Goal: Book appointment/travel/reservation

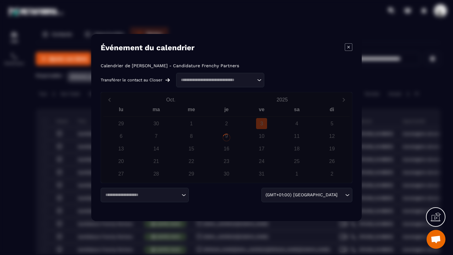
scroll to position [38, 0]
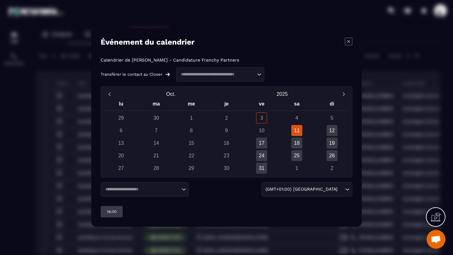
click at [209, 73] on input "Search for option" at bounding box center [217, 74] width 77 height 6
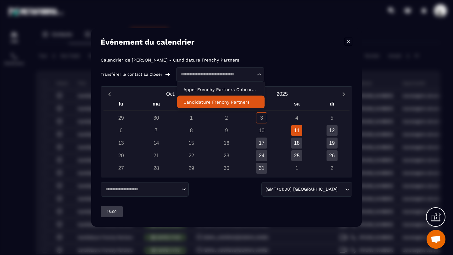
click at [211, 100] on p "Candidature Frenchy Partners" at bounding box center [220, 102] width 75 height 6
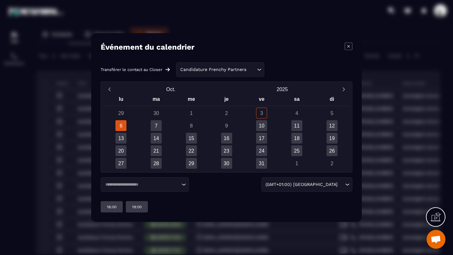
click at [219, 69] on div "Candidature Frenchy Partners" at bounding box center [217, 69] width 78 height 7
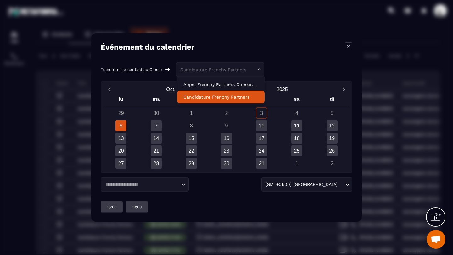
click at [246, 48] on div "Événement du calendrier" at bounding box center [226, 47] width 251 height 9
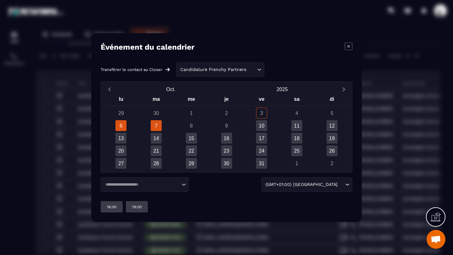
click at [157, 123] on div "7" at bounding box center [156, 125] width 11 height 11
click at [119, 126] on div "6" at bounding box center [120, 125] width 11 height 11
click at [141, 208] on p "19:00" at bounding box center [136, 207] width 9 height 5
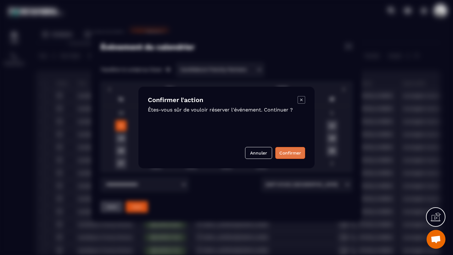
click at [302, 154] on button "Confirmer" at bounding box center [290, 153] width 30 height 12
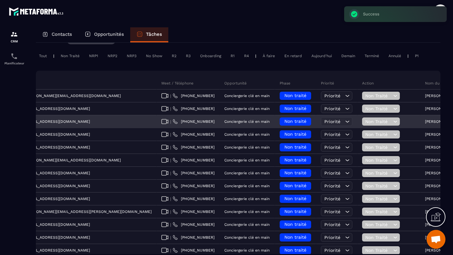
scroll to position [0, 263]
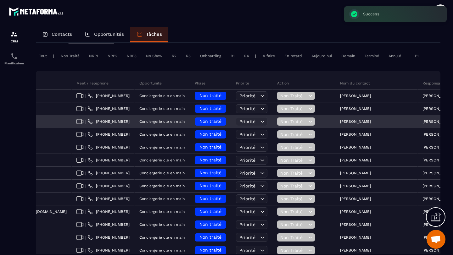
click at [340, 120] on p "[PERSON_NAME]" at bounding box center [355, 121] width 31 height 4
